Goal: Answer question/provide support: Share knowledge or assist other users

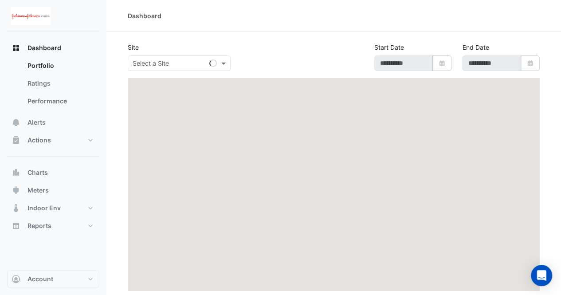
type input "**********"
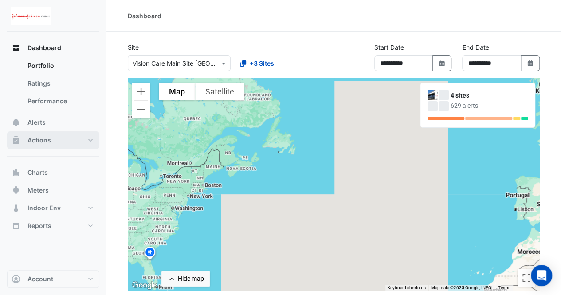
click at [51, 137] on button "Actions" at bounding box center [53, 140] width 92 height 18
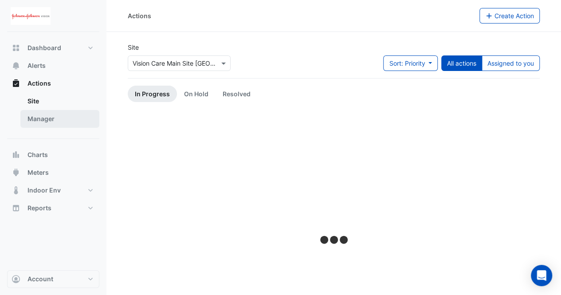
click at [51, 122] on link "Manager" at bounding box center [59, 119] width 79 height 18
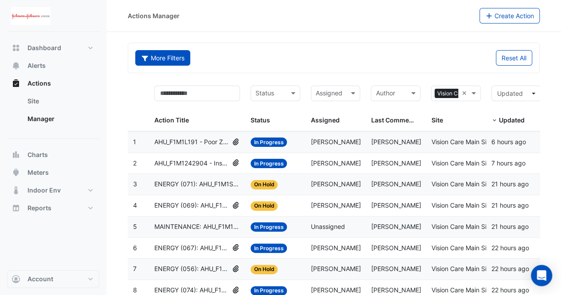
click at [164, 63] on button "More Filters" at bounding box center [162, 58] width 55 height 16
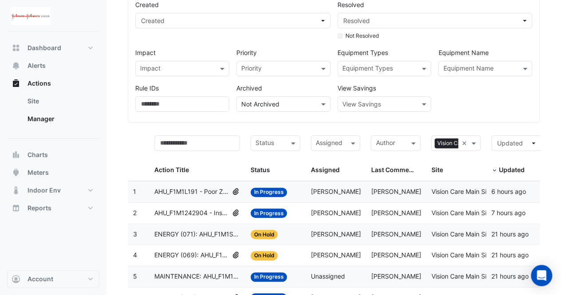
scroll to position [71, 0]
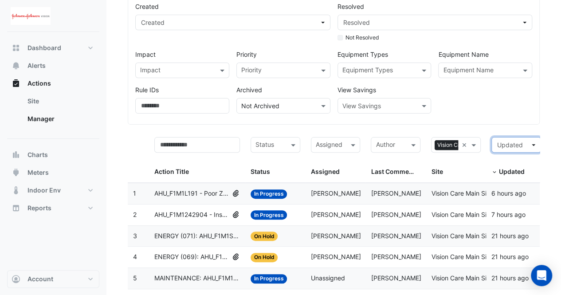
click at [524, 140] on span "Updated" at bounding box center [513, 144] width 33 height 9
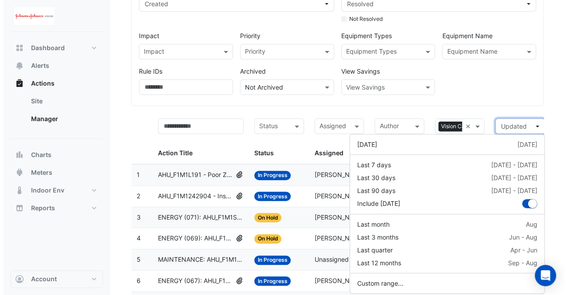
scroll to position [98, 0]
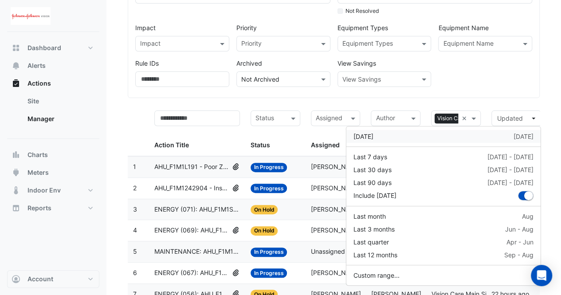
click at [459, 138] on div "Yesterday 29 Sep" at bounding box center [444, 136] width 180 height 9
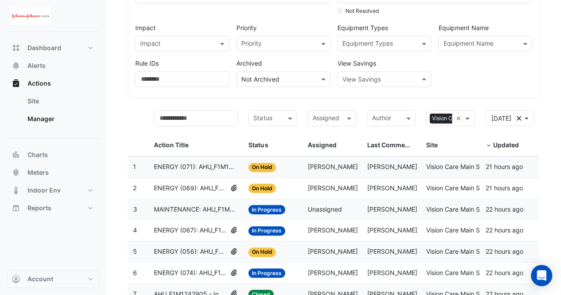
click at [228, 169] on span "ENERGY (071): AHU_F1M1SV2 - Inspect Chilled Water Valve Leak [BEEP]" at bounding box center [196, 167] width 84 height 10
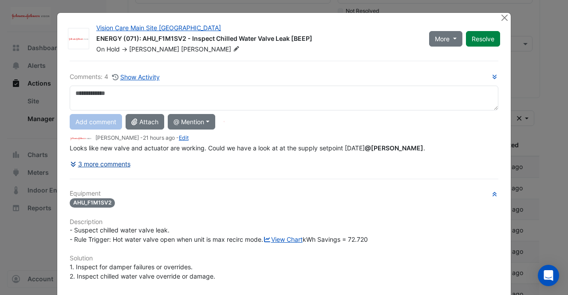
click at [116, 163] on div "Comments: 4 Show Activity Add comment Attach @ Mention CIM BACER Notifications …" at bounding box center [283, 273] width 439 height 424
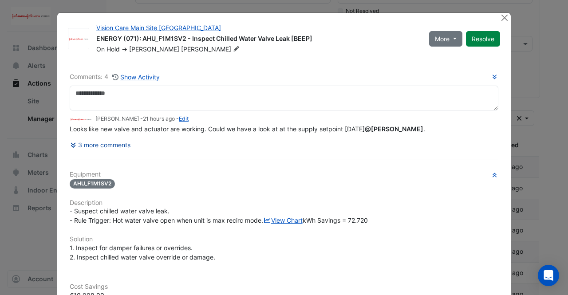
click at [104, 143] on button "3 more comments" at bounding box center [100, 145] width 61 height 16
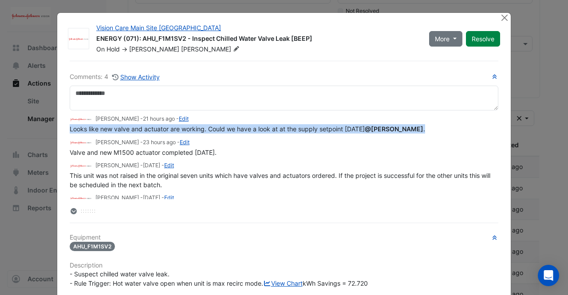
drag, startPoint x: 65, startPoint y: 128, endPoint x: 430, endPoint y: 132, distance: 365.2
click at [430, 132] on div "Comments: 4 Show Activity Frank McGuire - 21 hours ago - Edit Looks like new va…" at bounding box center [283, 295] width 439 height 468
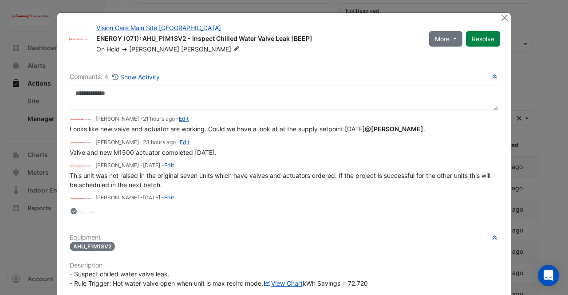
click at [368, 163] on div "Frank McGuire - 3 months and 5 days ago - Edit" at bounding box center [284, 166] width 429 height 10
click at [500, 19] on button "Close" at bounding box center [504, 17] width 9 height 9
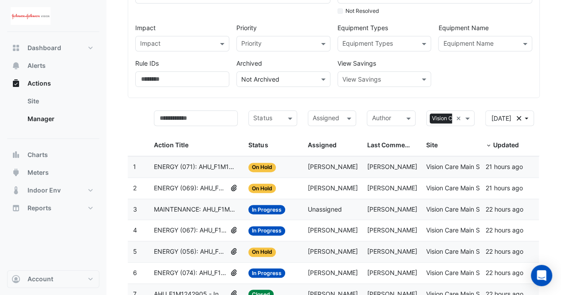
click at [215, 188] on span "ENERGY (069): AHU_F1M1SV1 - Confirm Chilled Water Valve Override Open (Energy W…" at bounding box center [190, 188] width 73 height 10
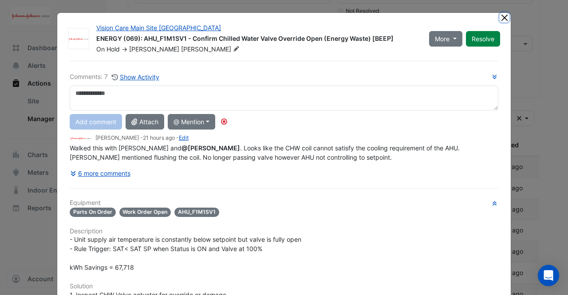
click at [501, 17] on button "Close" at bounding box center [504, 17] width 9 height 9
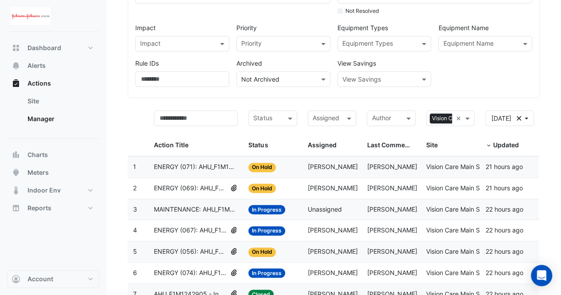
click at [215, 192] on span "ENERGY (069): AHU_F1M1SV1 - Confirm Chilled Water Valve Override Open (Energy W…" at bounding box center [190, 188] width 73 height 10
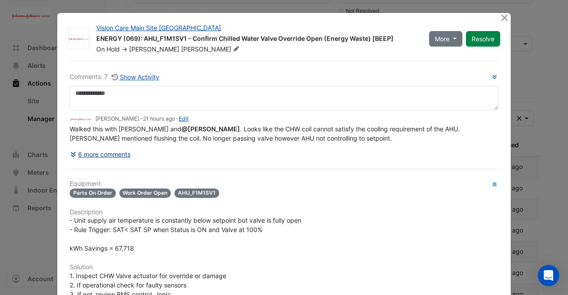
click at [112, 174] on div "Comments: 7 Show Activity Frank McGuire - 21 hours ago - Edit Walked this with …" at bounding box center [283, 285] width 439 height 448
click at [98, 150] on button "6 more comments" at bounding box center [100, 154] width 61 height 16
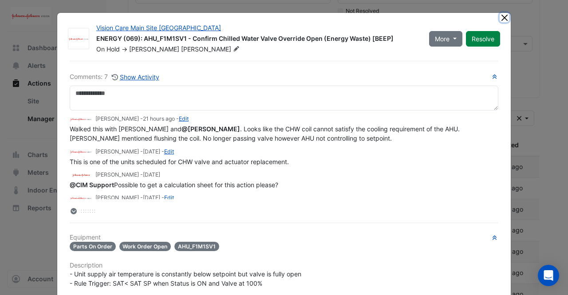
click at [501, 20] on button "Close" at bounding box center [504, 17] width 9 height 9
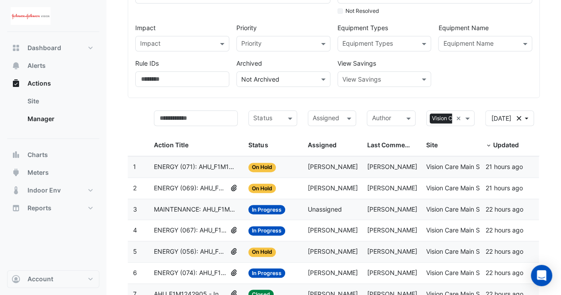
click at [210, 168] on span "ENERGY (071): AHU_F1M1SV2 - Inspect Chilled Water Valve Leak [BEEP]" at bounding box center [196, 167] width 84 height 10
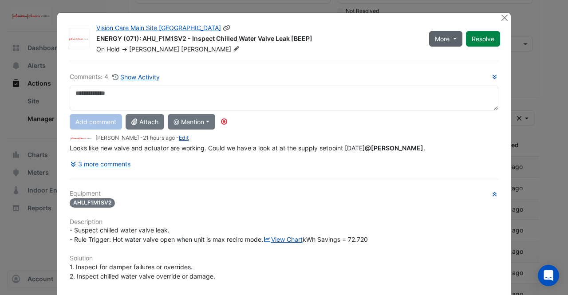
click at [450, 40] on button "More" at bounding box center [445, 39] width 33 height 16
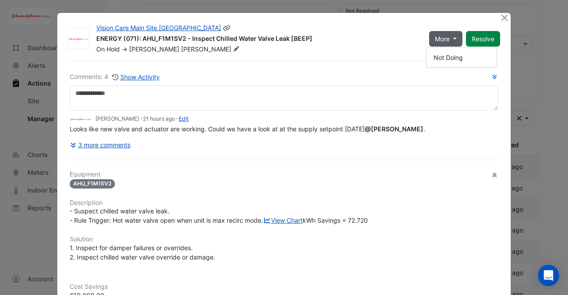
click at [450, 40] on button "More" at bounding box center [445, 39] width 33 height 16
click at [502, 18] on button "Close" at bounding box center [504, 17] width 9 height 9
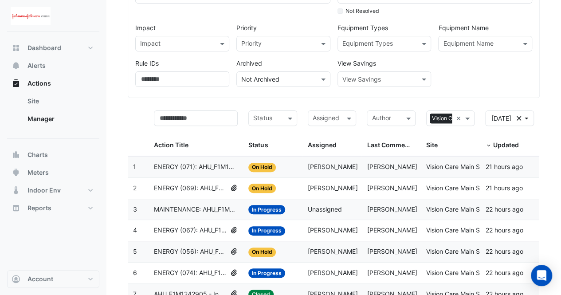
click at [220, 166] on span "ENERGY (071): AHU_F1M1SV2 - Inspect Chilled Water Valve Leak [BEEP]" at bounding box center [196, 167] width 84 height 10
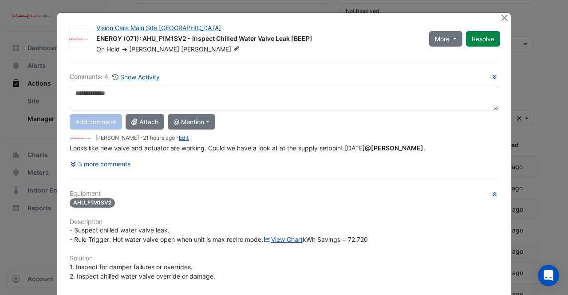
click at [105, 165] on button "3 more comments" at bounding box center [100, 164] width 61 height 16
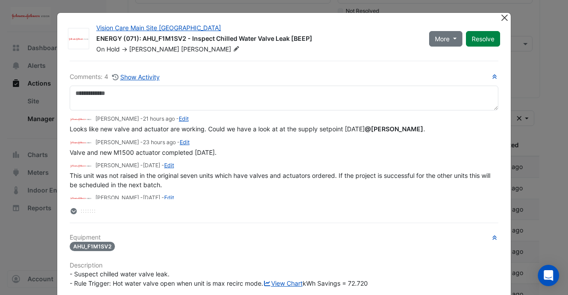
click at [500, 15] on button "Close" at bounding box center [504, 17] width 9 height 9
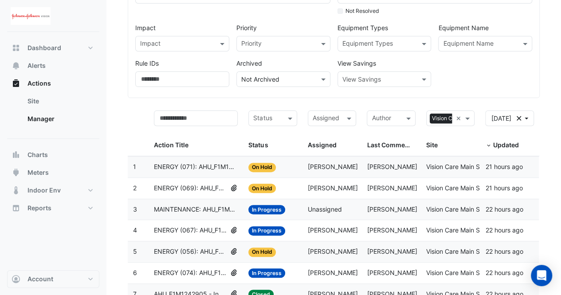
click at [208, 190] on span "ENERGY (069): AHU_F1M1SV1 - Confirm Chilled Water Valve Override Open (Energy W…" at bounding box center [190, 188] width 73 height 10
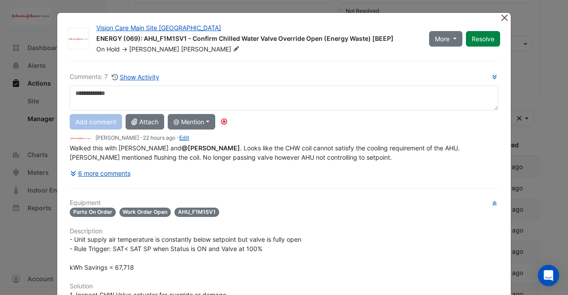
click at [503, 17] on button "Close" at bounding box center [504, 17] width 9 height 9
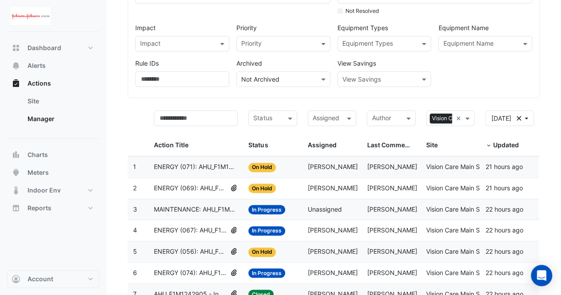
click at [220, 214] on datatable-body-cell "Action Title: MAINTENANCE: AHU_F1M1VC1 - Supply Air Temperature Poor Control" at bounding box center [196, 209] width 95 height 21
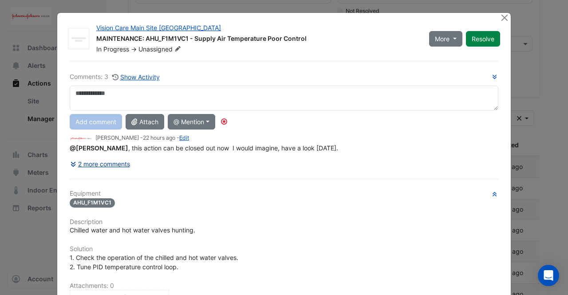
click at [109, 164] on button "2 more comments" at bounding box center [100, 164] width 61 height 16
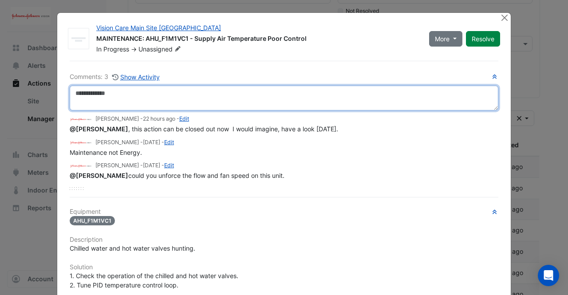
click at [125, 101] on textarea at bounding box center [284, 98] width 429 height 25
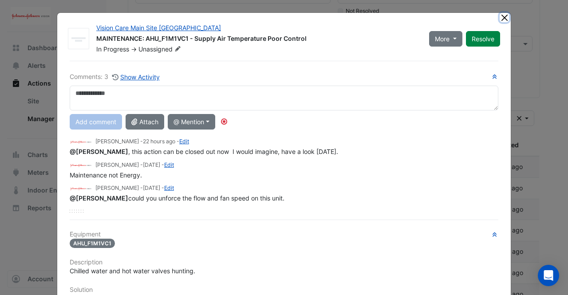
click at [501, 18] on button "Close" at bounding box center [504, 17] width 9 height 9
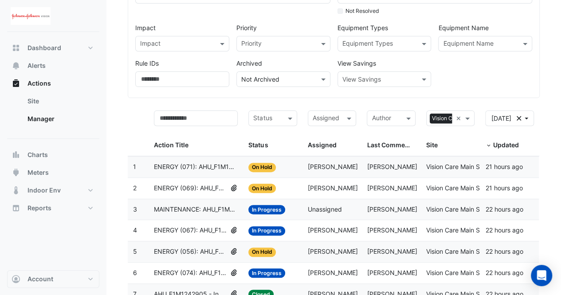
click at [214, 228] on span "ENERGY (067): AHU_F1M1SV3 - Inspect Chilled Water Valve Leak [BEEP]" at bounding box center [190, 230] width 73 height 10
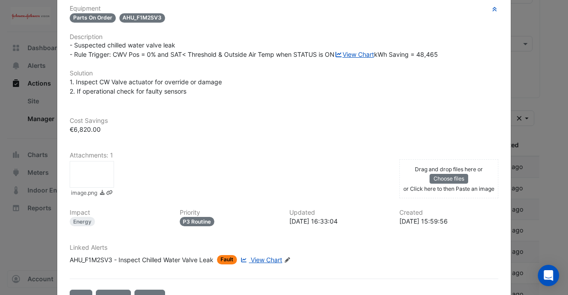
scroll to position [219, 0]
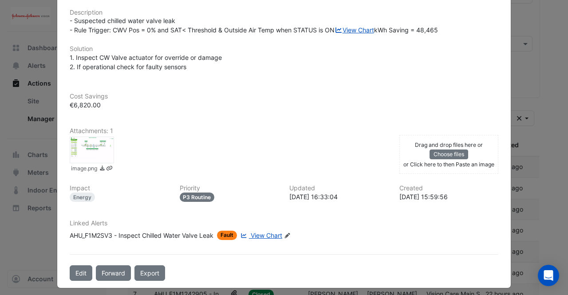
click at [263, 239] on span "View Chart" at bounding box center [267, 236] width 32 height 8
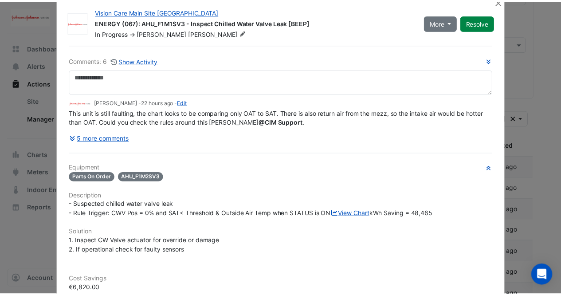
scroll to position [0, 0]
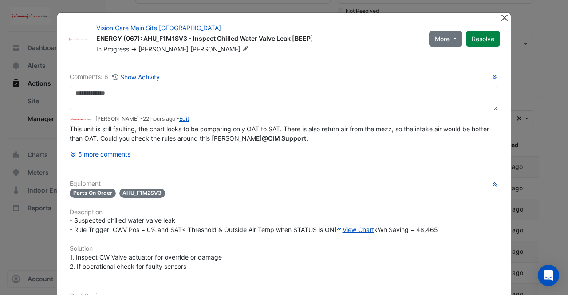
click at [505, 18] on button "Close" at bounding box center [504, 17] width 9 height 9
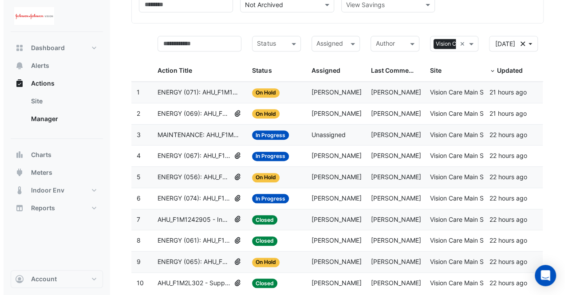
scroll to position [173, 0]
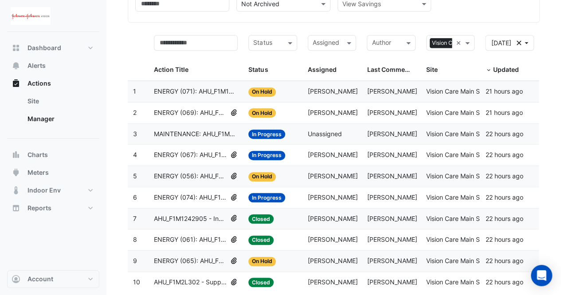
click at [209, 157] on span "ENERGY (067): AHU_F1M1SV3 - Inspect Chilled Water Valve Leak [BEEP]" at bounding box center [190, 155] width 73 height 10
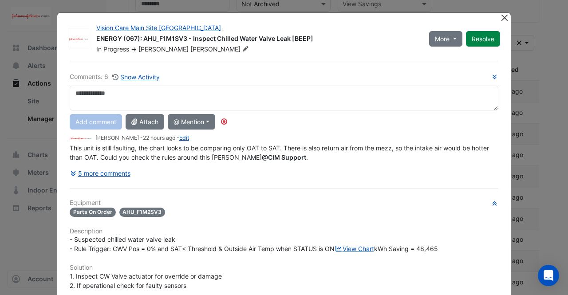
click at [500, 19] on button "Close" at bounding box center [504, 17] width 9 height 9
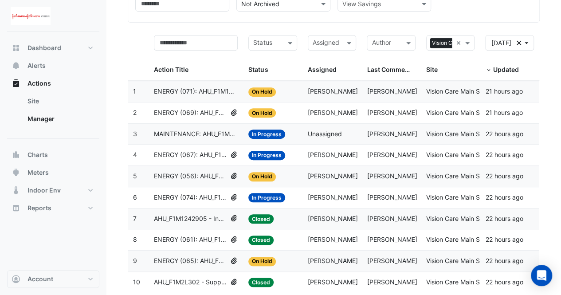
click at [205, 176] on span "ENERGY (056): AHU_F1M2L20212 - Inspect Chilled Water Valve Leak [BEEP]" at bounding box center [190, 176] width 73 height 10
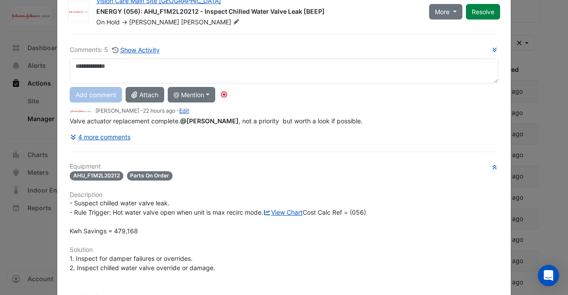
scroll to position [0, 0]
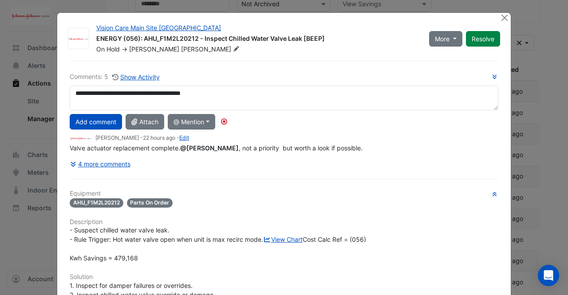
click at [165, 215] on div "**********" at bounding box center [283, 285] width 439 height 448
type textarea "**********"
click at [102, 122] on button "Add comment" at bounding box center [96, 122] width 52 height 16
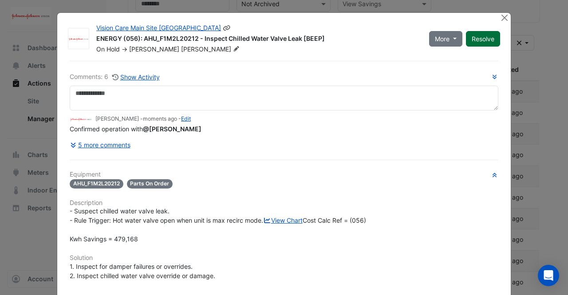
click at [480, 33] on button "Resolve" at bounding box center [483, 39] width 34 height 16
click at [500, 16] on button "Close" at bounding box center [504, 17] width 9 height 9
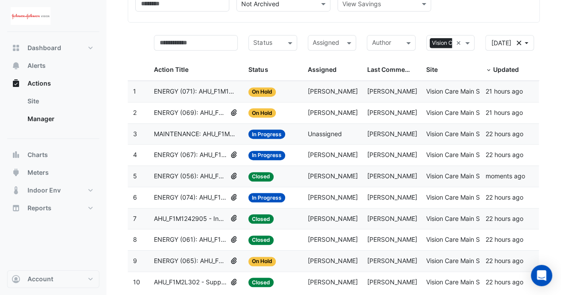
click at [191, 189] on datatable-body-cell "Action Title: ENERGY (074): AHU_F1M1L192 - Inspect Chilled Water Valve Leak [BE…" at bounding box center [196, 197] width 95 height 21
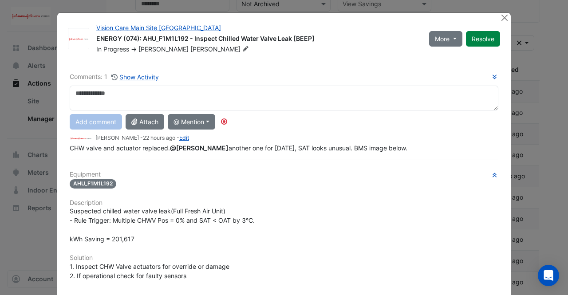
scroll to position [211, 0]
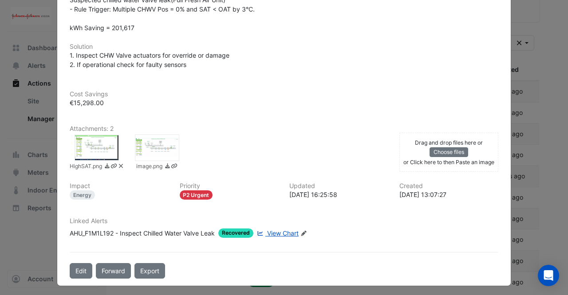
click at [96, 142] on div at bounding box center [97, 147] width 44 height 27
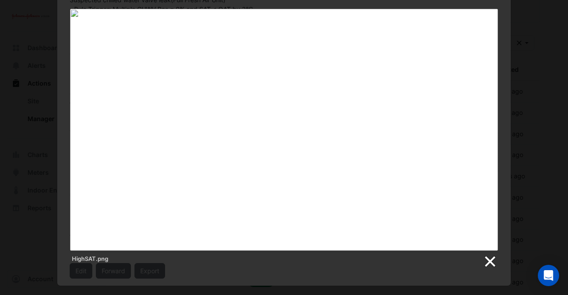
click at [491, 266] on link at bounding box center [489, 261] width 13 height 13
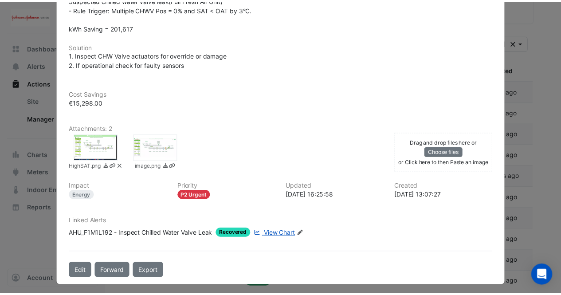
scroll to position [0, 0]
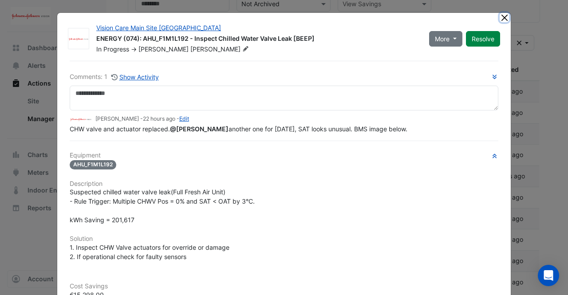
click at [500, 15] on button "Close" at bounding box center [504, 17] width 9 height 9
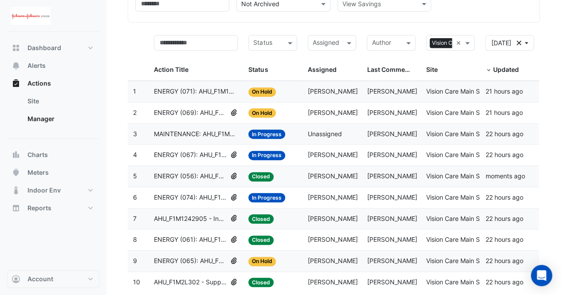
click at [209, 259] on span "ENERGY (065): AHU_F1M2L22231 - Inspect Chilled Water Valve Leak [BEEP]" at bounding box center [190, 261] width 73 height 10
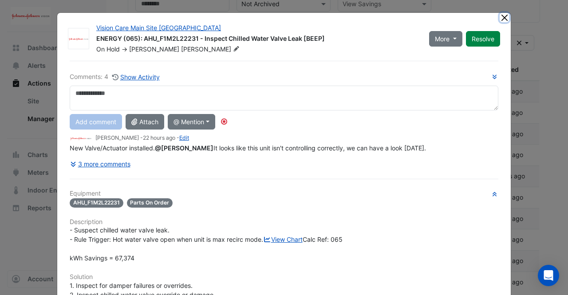
click at [502, 16] on button "Close" at bounding box center [504, 17] width 9 height 9
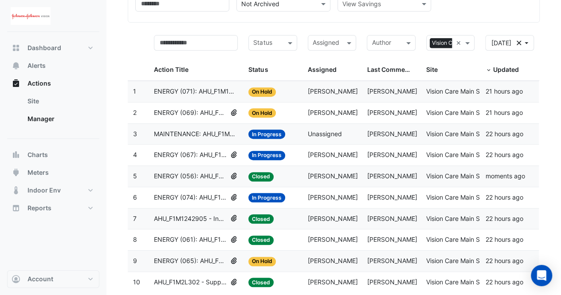
scroll to position [192, 0]
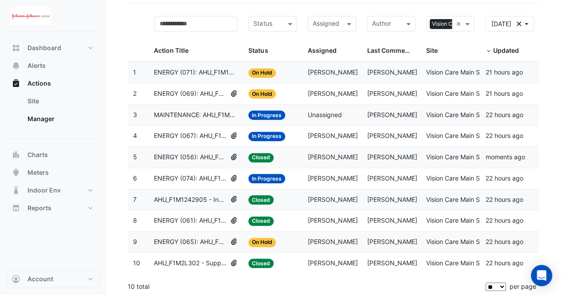
click at [193, 240] on span "ENERGY (065): AHU_F1M2L22231 - Inspect Chilled Water Valve Leak [BEEP]" at bounding box center [190, 242] width 73 height 10
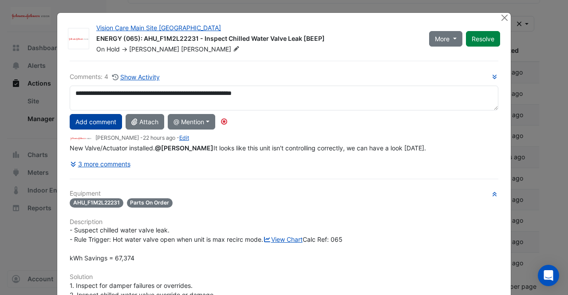
type textarea "**********"
click at [89, 123] on button "Add comment" at bounding box center [96, 122] width 52 height 16
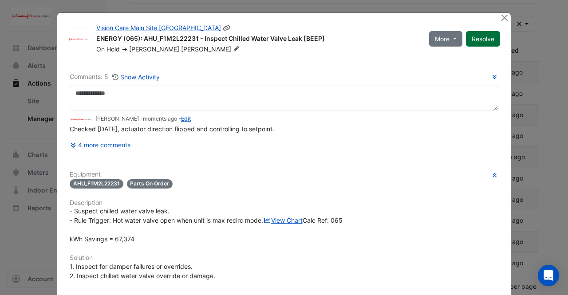
click at [486, 41] on button "Resolve" at bounding box center [483, 39] width 34 height 16
click at [500, 20] on button "Close" at bounding box center [504, 17] width 9 height 9
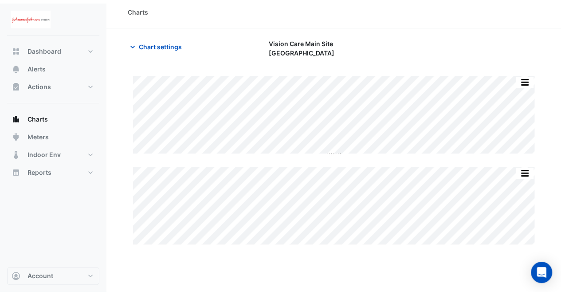
scroll to position [10, 0]
